Goal: Communication & Community: Share content

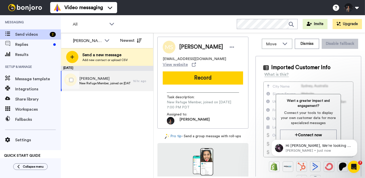
click at [123, 80] on span "[PERSON_NAME]" at bounding box center [104, 78] width 51 height 5
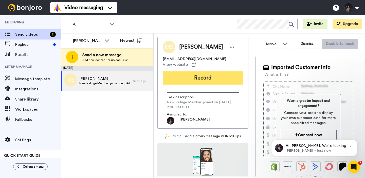
click at [181, 71] on button "Record" at bounding box center [203, 77] width 80 height 13
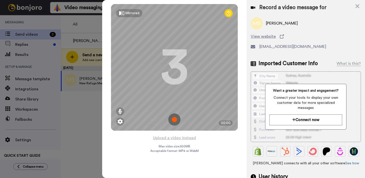
click at [173, 118] on img at bounding box center [174, 120] width 12 height 12
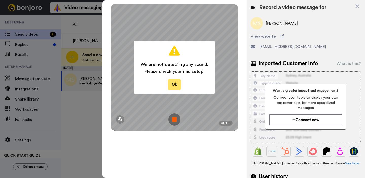
click at [175, 81] on button "Ok" at bounding box center [174, 84] width 13 height 11
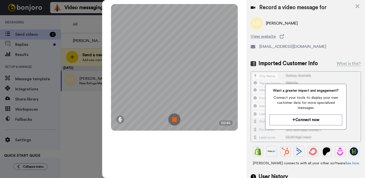
click at [175, 120] on img at bounding box center [174, 120] width 12 height 12
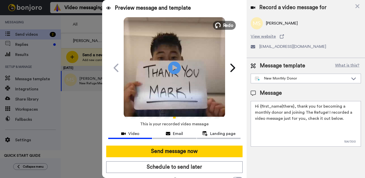
click at [226, 24] on span "Redo" at bounding box center [228, 25] width 11 height 7
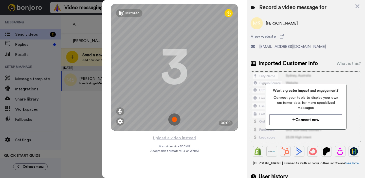
click at [173, 121] on img at bounding box center [174, 120] width 12 height 12
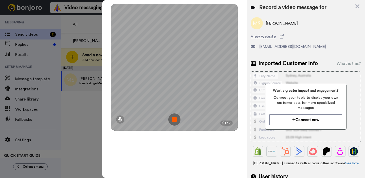
click at [173, 121] on img at bounding box center [174, 120] width 12 height 12
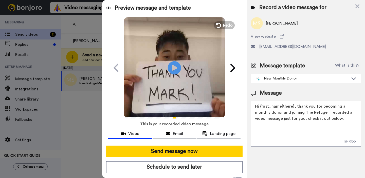
click at [180, 70] on icon at bounding box center [174, 67] width 13 height 13
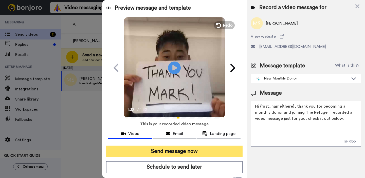
click at [225, 147] on button "Send message now" at bounding box center [174, 152] width 136 height 12
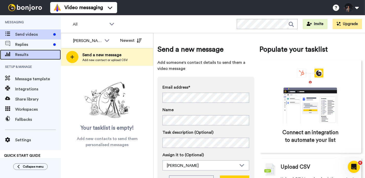
click at [44, 53] on span "Results" at bounding box center [38, 55] width 46 height 6
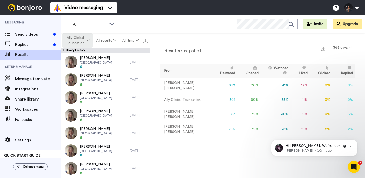
click at [85, 39] on span "Ally Global Foundation" at bounding box center [75, 40] width 21 height 10
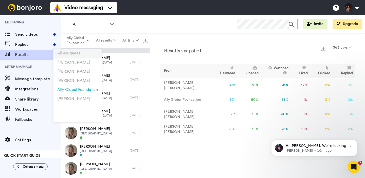
click at [84, 58] on li "All assignees" at bounding box center [77, 53] width 48 height 9
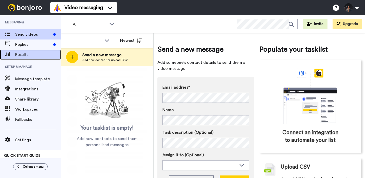
click at [44, 57] on span "Results" at bounding box center [38, 55] width 46 height 6
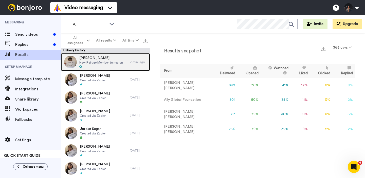
click at [103, 69] on div "[PERSON_NAME] New Refuge Member, joined on [DATE] 7:00 PM PDT" at bounding box center [95, 62] width 69 height 18
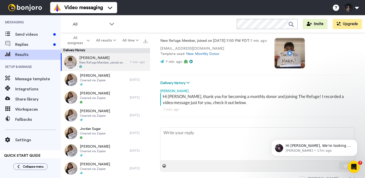
scroll to position [51, 0]
